Goal: Task Accomplishment & Management: Complete application form

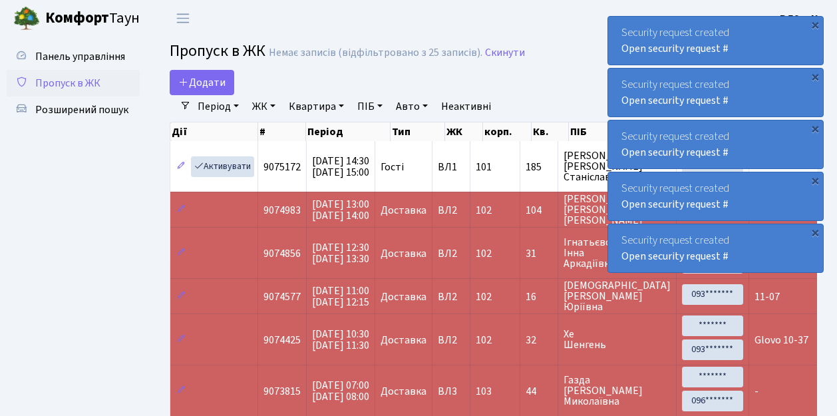
select select "25"
click at [43, 192] on ul "Панель управління Пропуск в ЖК Розширений пошук" at bounding box center [73, 280] width 133 height 474
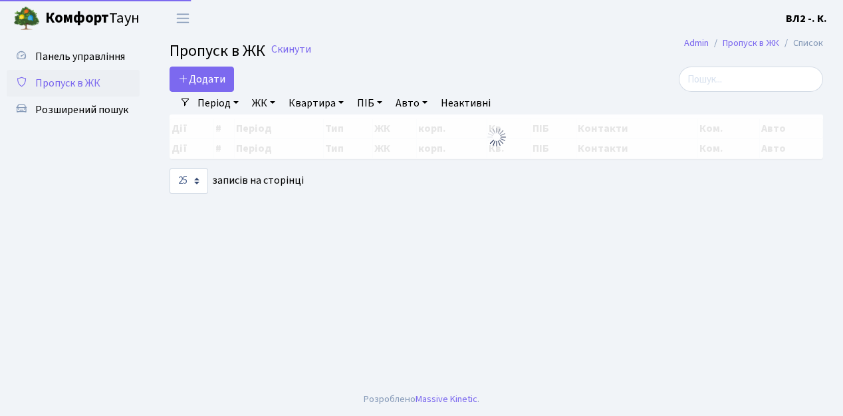
select select "25"
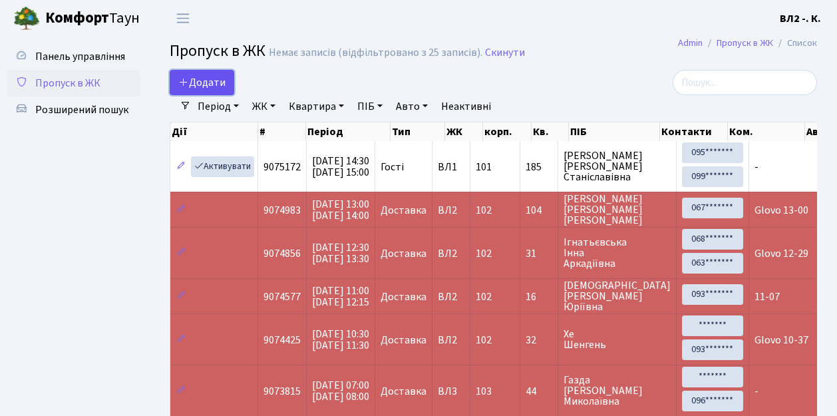
click at [226, 88] on link "Додати" at bounding box center [202, 82] width 65 height 25
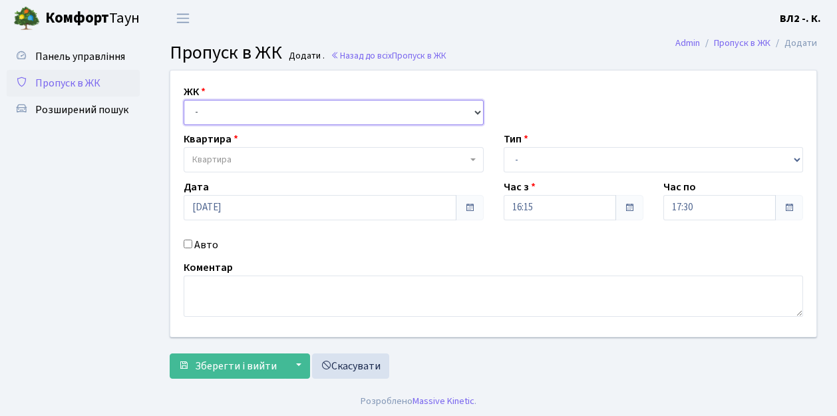
click at [475, 109] on select "- ВЛ1, Ужгородський пров., 4/1 ВЛ2, пр.Голосіївський, 76 ВЛ3, пр.Голосіївський,…" at bounding box center [334, 112] width 300 height 25
select select "317"
click at [184, 100] on select "- ВЛ1, Ужгородський пров., 4/1 ВЛ2, пр.Голосіївський, 76 ВЛ3, пр.Голосіївський,…" at bounding box center [334, 112] width 300 height 25
select select
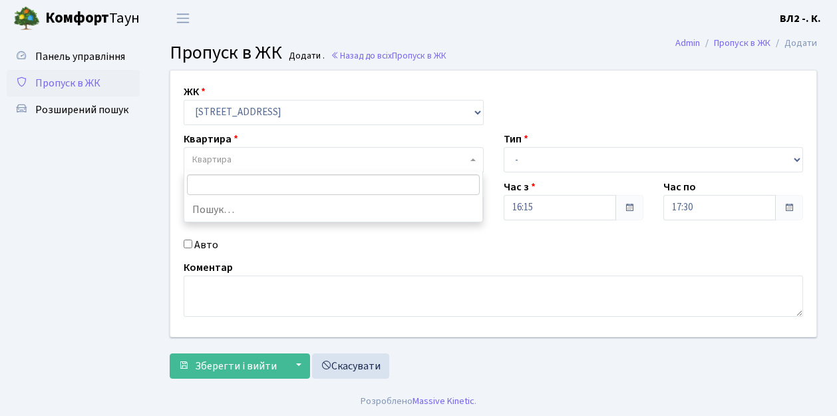
click at [472, 160] on b at bounding box center [472, 159] width 5 height 3
type input "152"
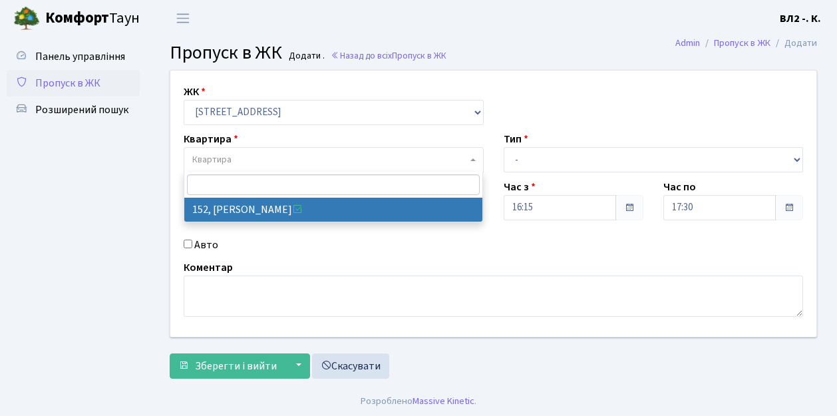
select select "38392"
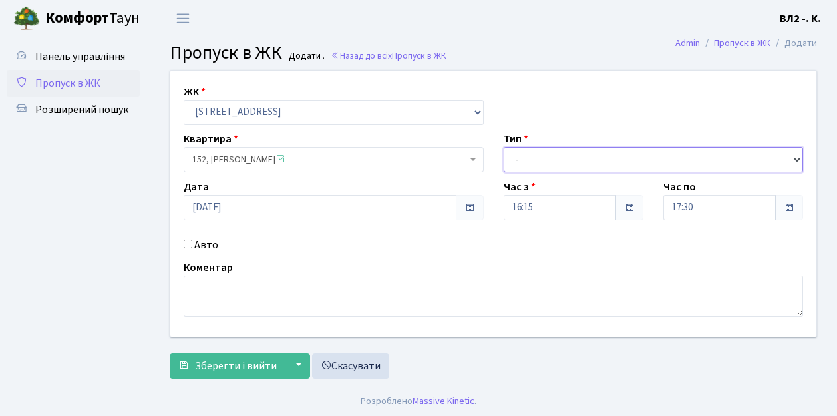
click at [794, 156] on select "- Доставка Таксі Гості Сервіс" at bounding box center [653, 159] width 300 height 25
select select "1"
click at [503, 147] on select "- Доставка Таксі Гості Сервіс" at bounding box center [653, 159] width 300 height 25
click at [178, 282] on div "Коментар" at bounding box center [493, 287] width 639 height 57
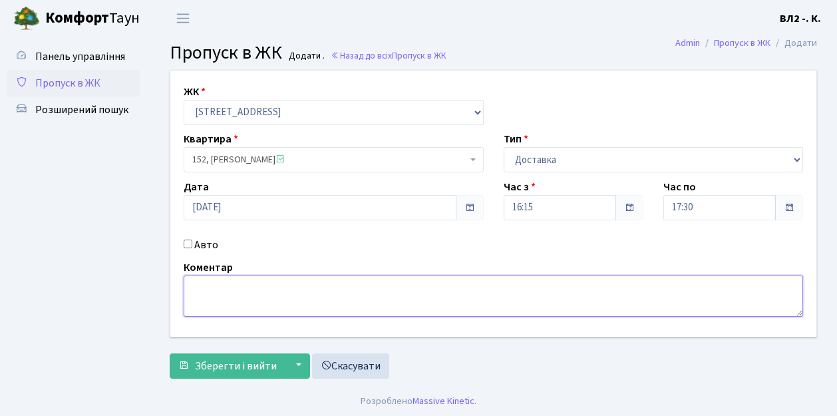
click at [202, 281] on textarea at bounding box center [493, 295] width 619 height 41
type textarea "Dominos 16-23"
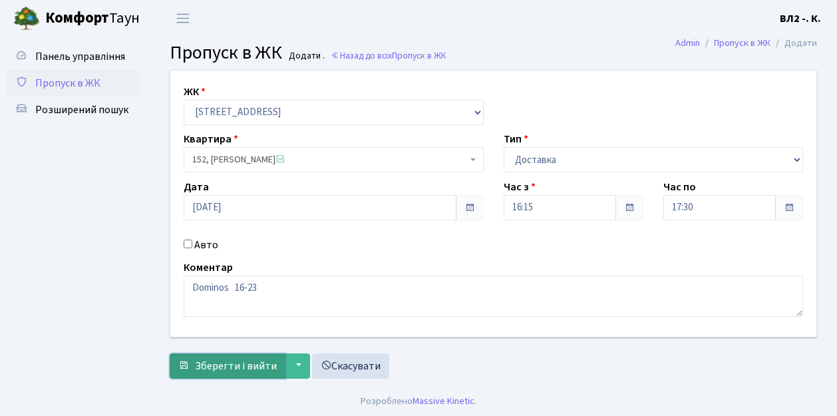
click at [192, 370] on button "Зберегти і вийти" at bounding box center [228, 365] width 116 height 25
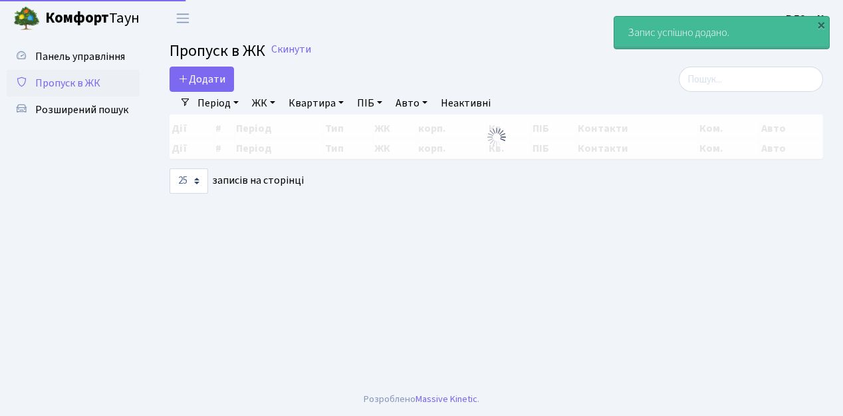
select select "25"
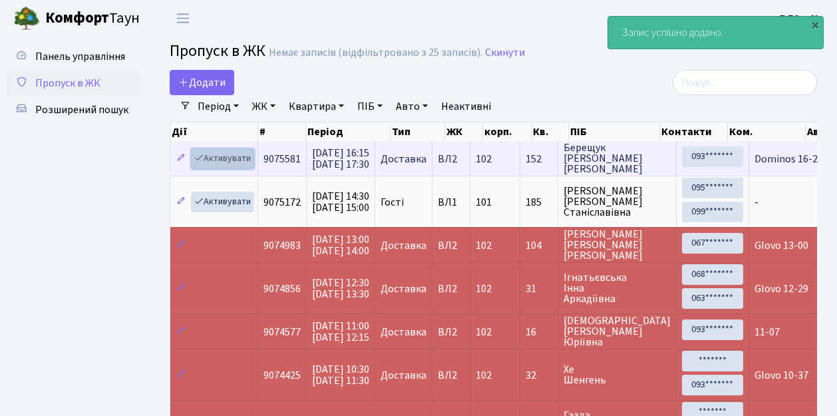
click at [250, 166] on link "Активувати" at bounding box center [222, 158] width 63 height 21
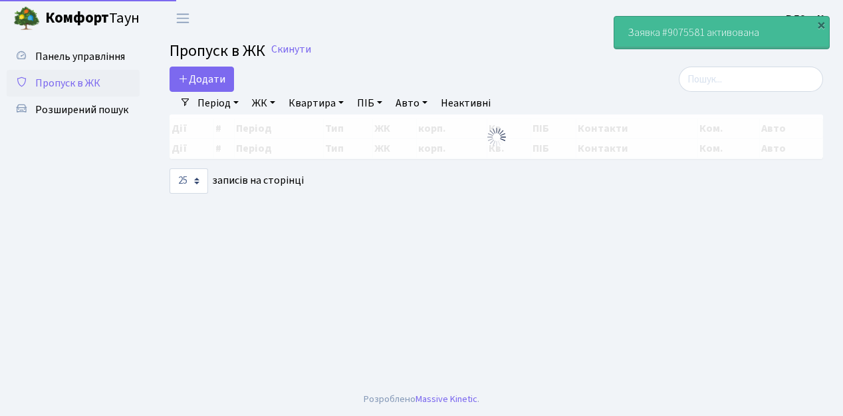
select select "25"
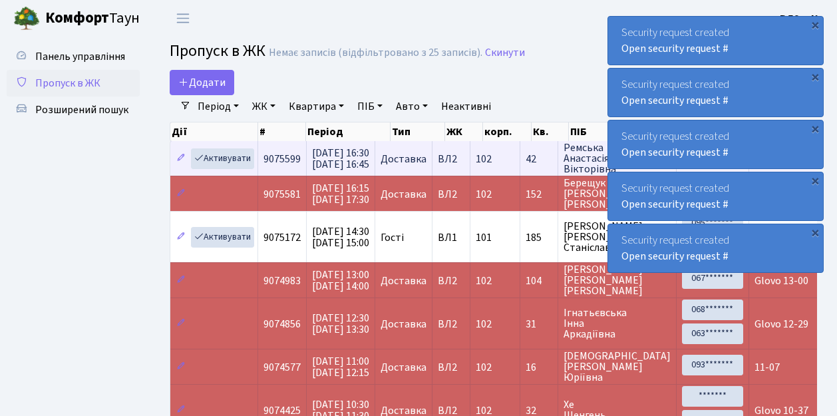
click at [549, 169] on td "42" at bounding box center [539, 158] width 38 height 35
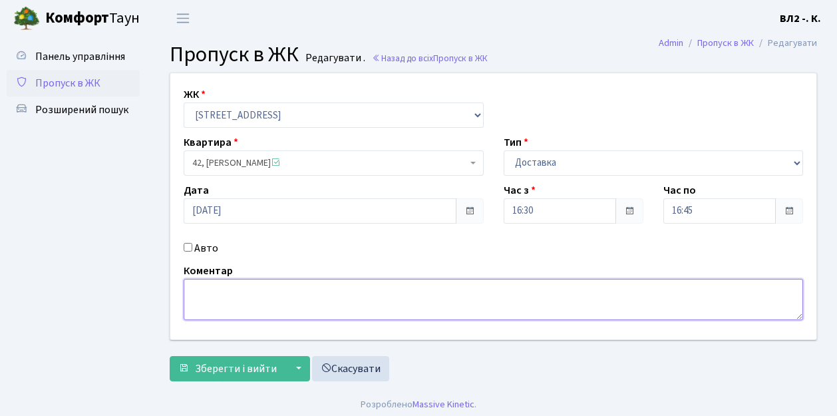
click at [191, 290] on textarea at bounding box center [493, 299] width 619 height 41
type textarea "Bolt 16-39"
click at [201, 374] on span "Зберегти і вийти" at bounding box center [236, 368] width 82 height 15
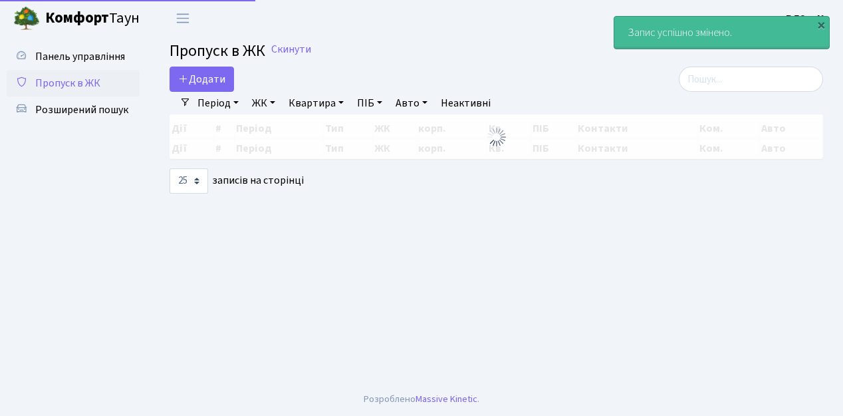
select select "25"
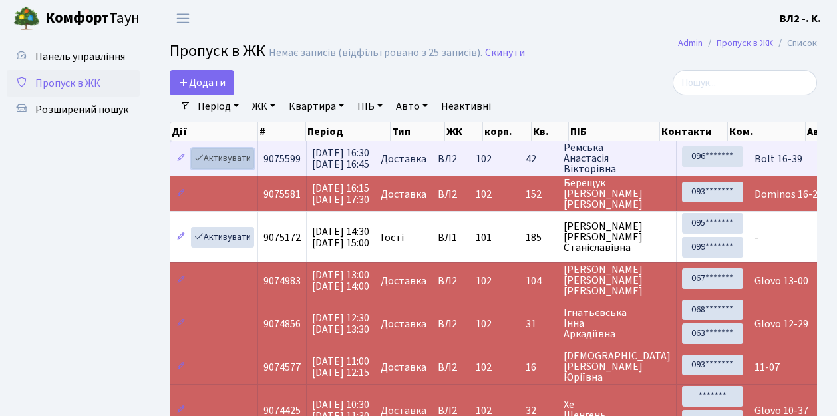
click at [249, 168] on link "Активувати" at bounding box center [222, 158] width 63 height 21
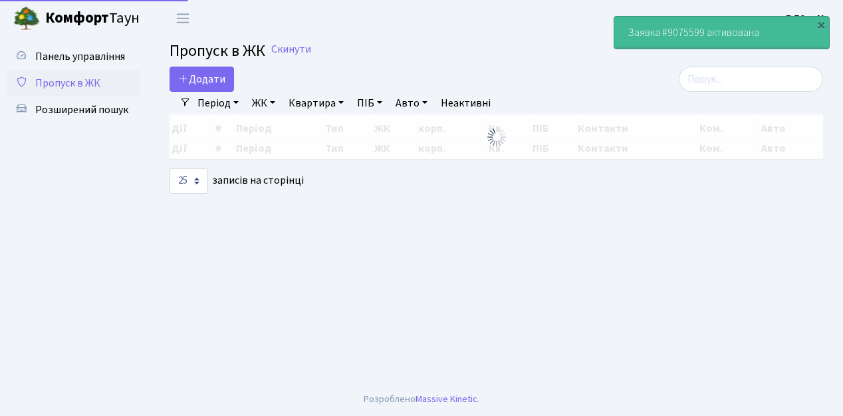
select select "25"
